Goal: Check status: Check status

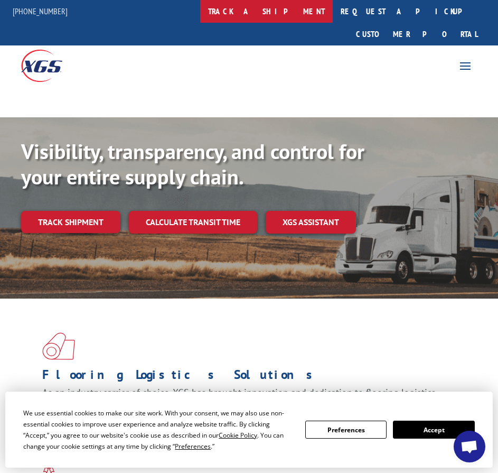
click at [288, 8] on link "track a shipment" at bounding box center [266, 11] width 133 height 23
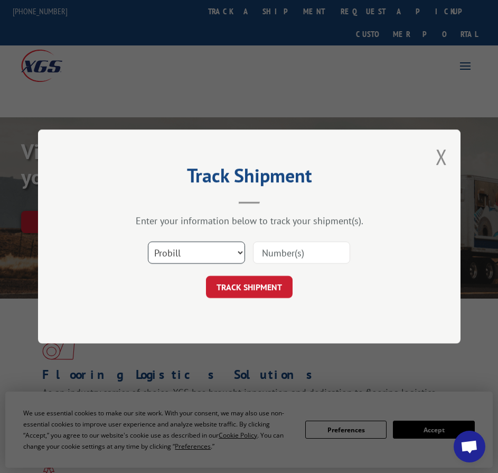
click at [192, 250] on select "Select category... Probill BOL PO" at bounding box center [196, 252] width 97 height 22
select select "bol"
click at [148, 241] on select "Select category... Probill BOL PO" at bounding box center [196, 252] width 97 height 22
click at [300, 251] on input at bounding box center [301, 252] width 97 height 22
paste input "265706"
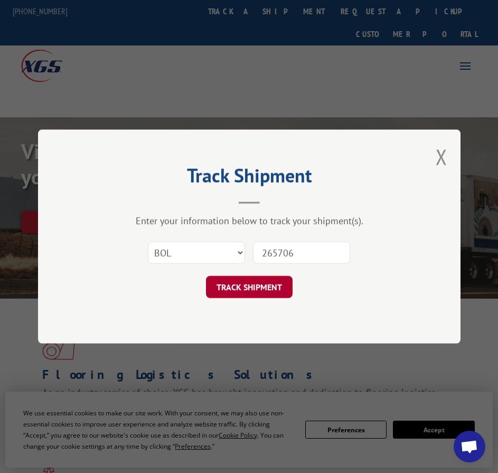
type input "265706"
drag, startPoint x: 253, startPoint y: 283, endPoint x: 267, endPoint y: 283, distance: 14.3
click at [252, 283] on button "TRACK SHIPMENT" at bounding box center [249, 287] width 87 height 22
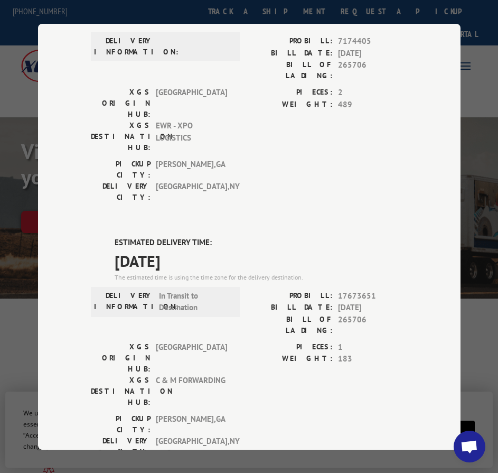
scroll to position [106, 0]
click at [250, 313] on label "BILL OF LADING:" at bounding box center [290, 324] width 83 height 22
